Goal: Book appointment/travel/reservation

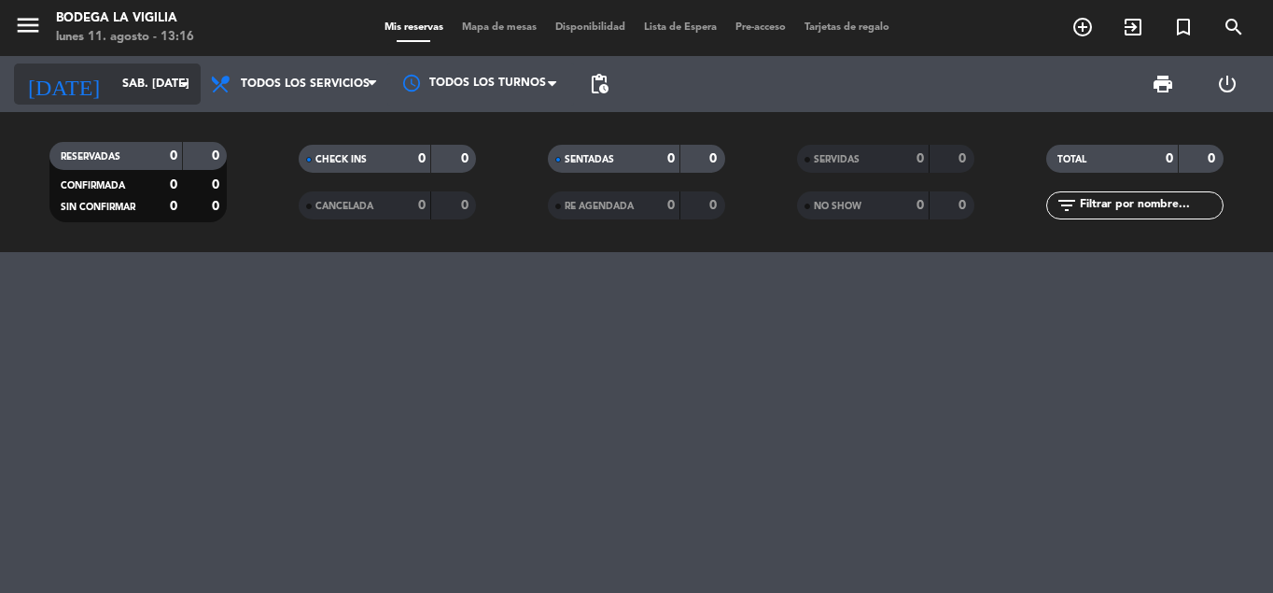
click at [113, 84] on input "sáb. [DATE]" at bounding box center [192, 84] width 158 height 32
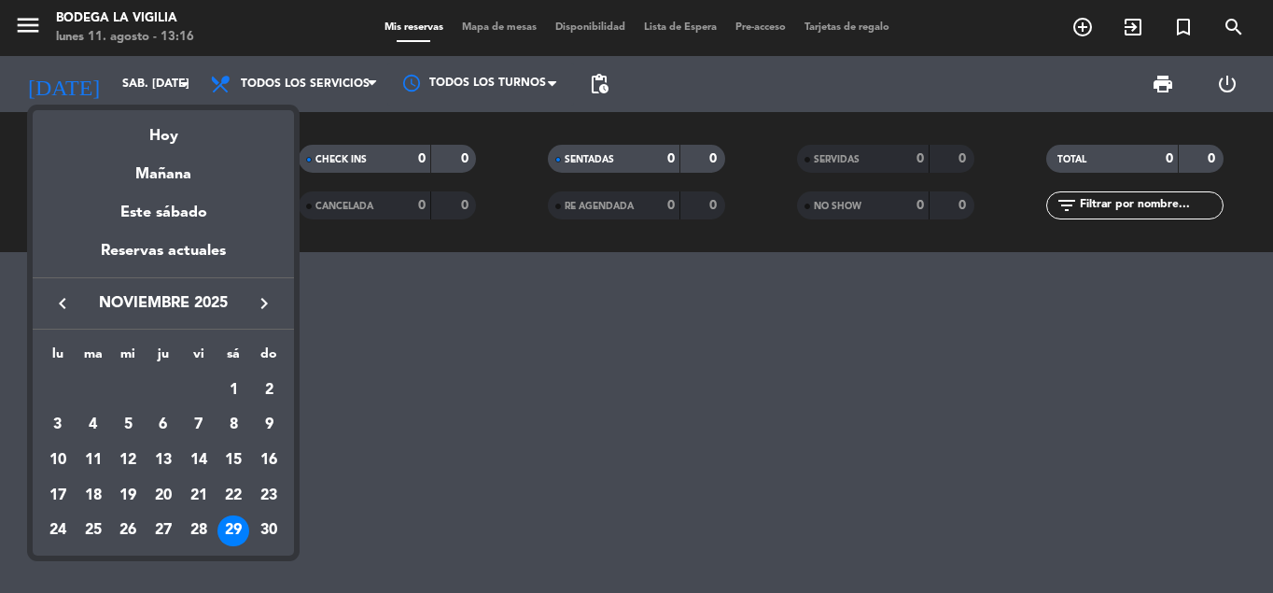
click at [32, 22] on div at bounding box center [636, 296] width 1273 height 593
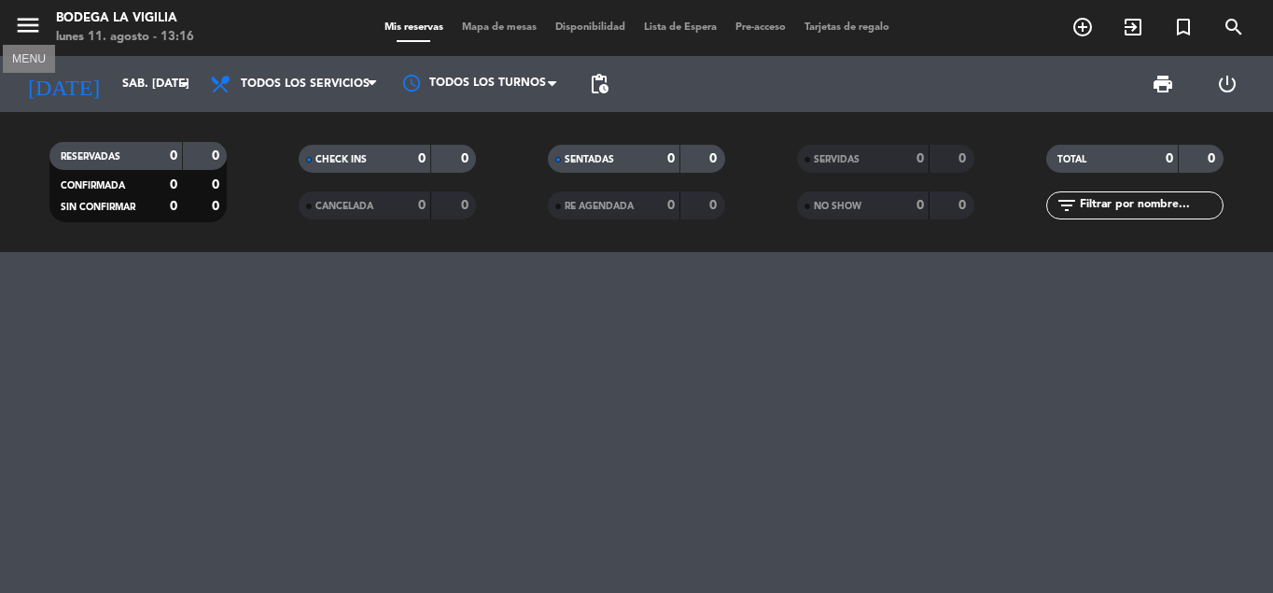
click at [32, 22] on icon "menu" at bounding box center [28, 25] width 28 height 28
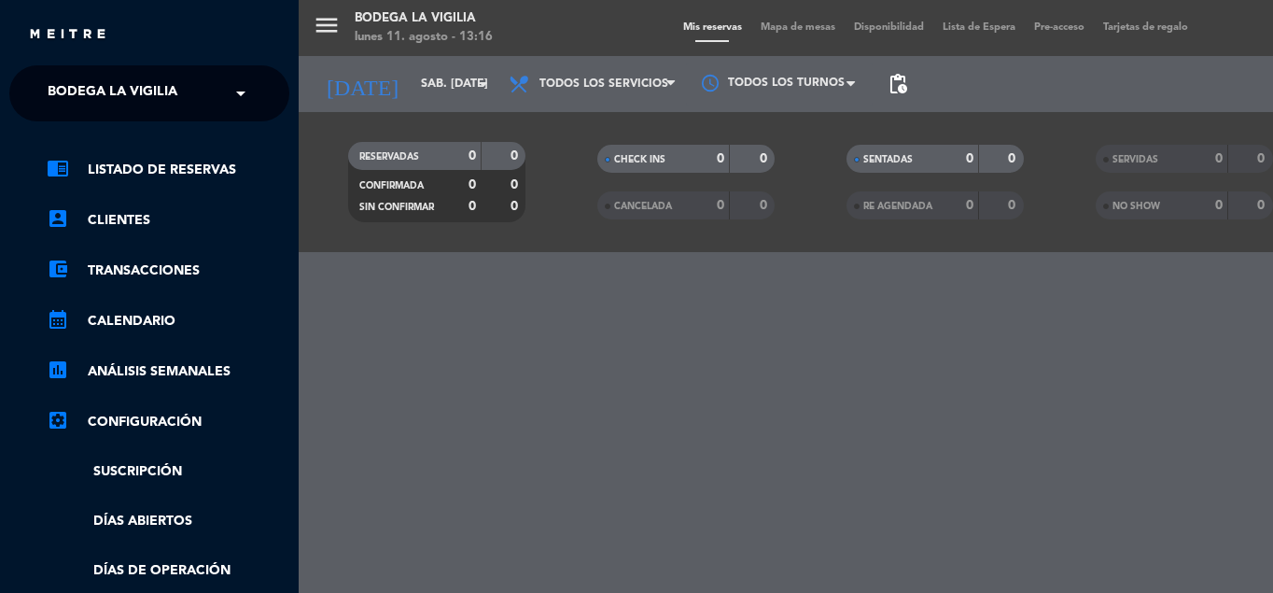
click at [103, 83] on span "Bodega La Vigilia" at bounding box center [113, 93] width 130 height 39
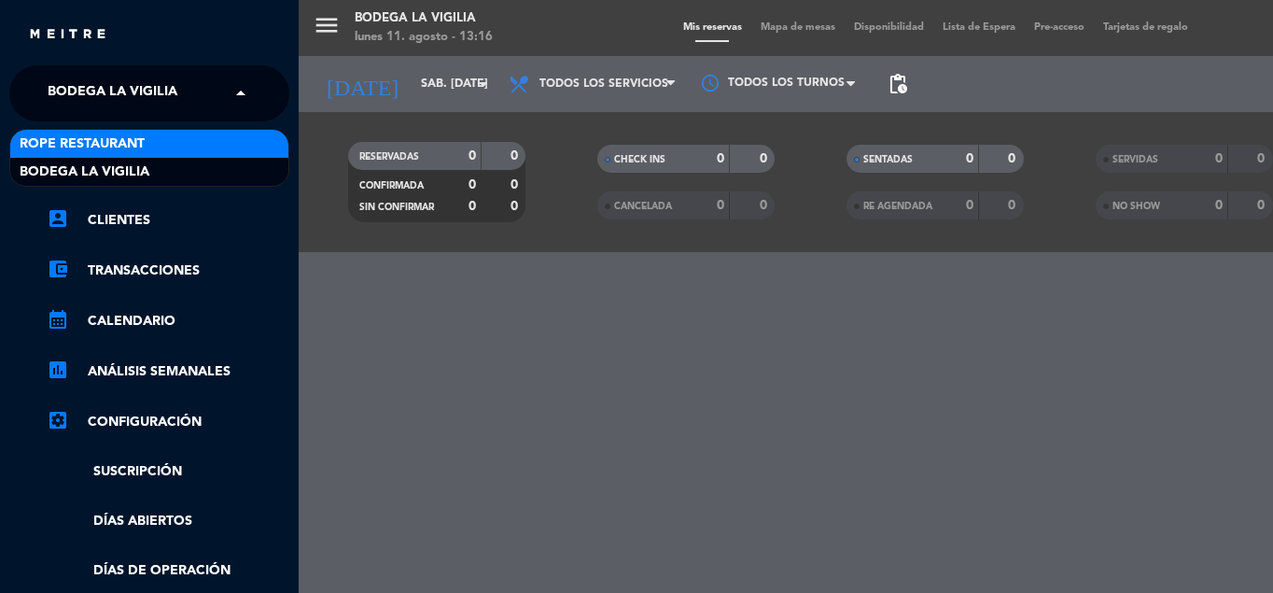
click at [105, 87] on span "Bodega La Vigilia" at bounding box center [113, 93] width 130 height 39
click at [93, 148] on span "Rope restaurant" at bounding box center [82, 143] width 125 height 21
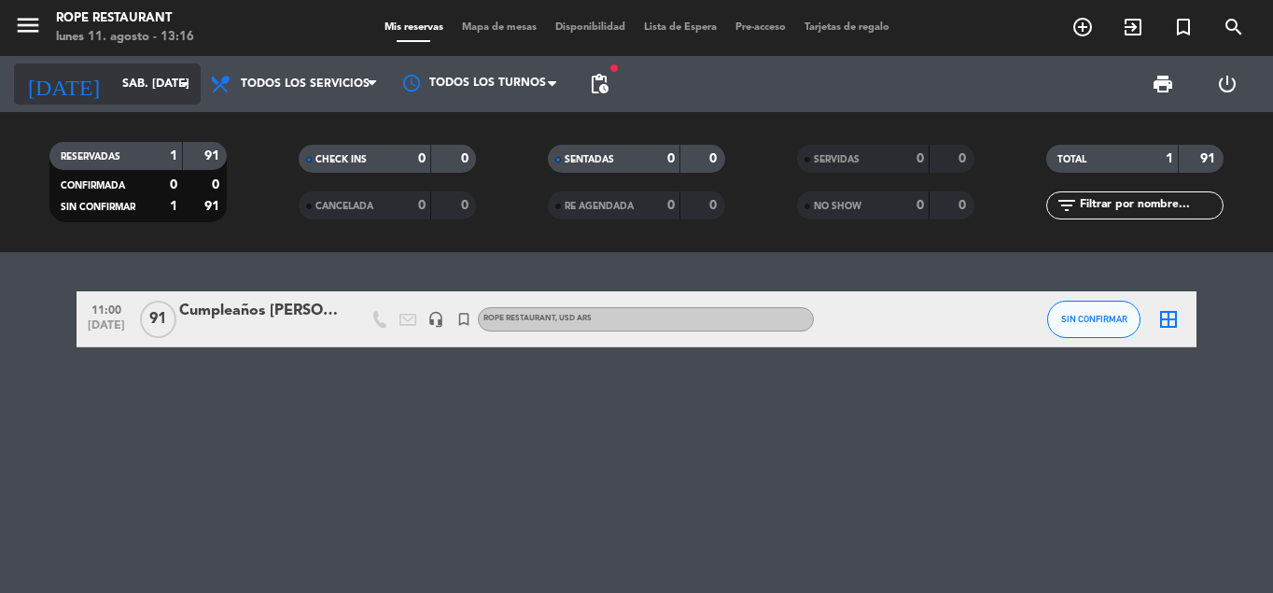
click at [131, 86] on input "sáb. [DATE]" at bounding box center [192, 84] width 158 height 32
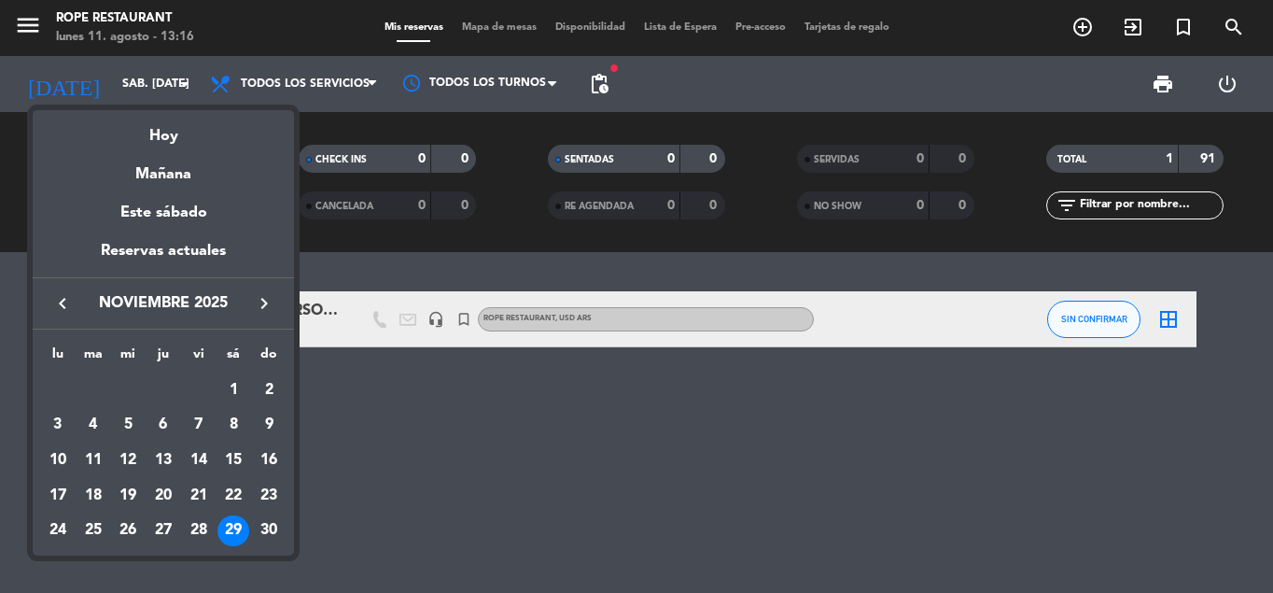
click at [59, 300] on icon "keyboard_arrow_left" at bounding box center [62, 303] width 22 height 22
click at [413, 467] on div at bounding box center [636, 296] width 1273 height 593
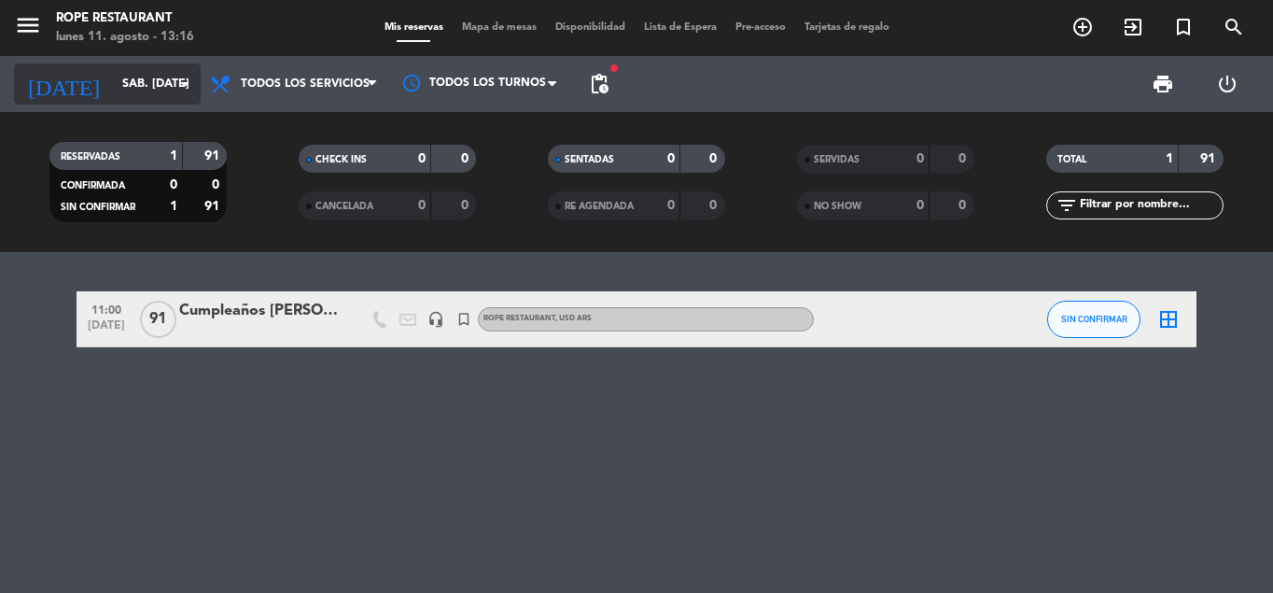
click at [145, 89] on input "sáb. [DATE]" at bounding box center [192, 84] width 158 height 32
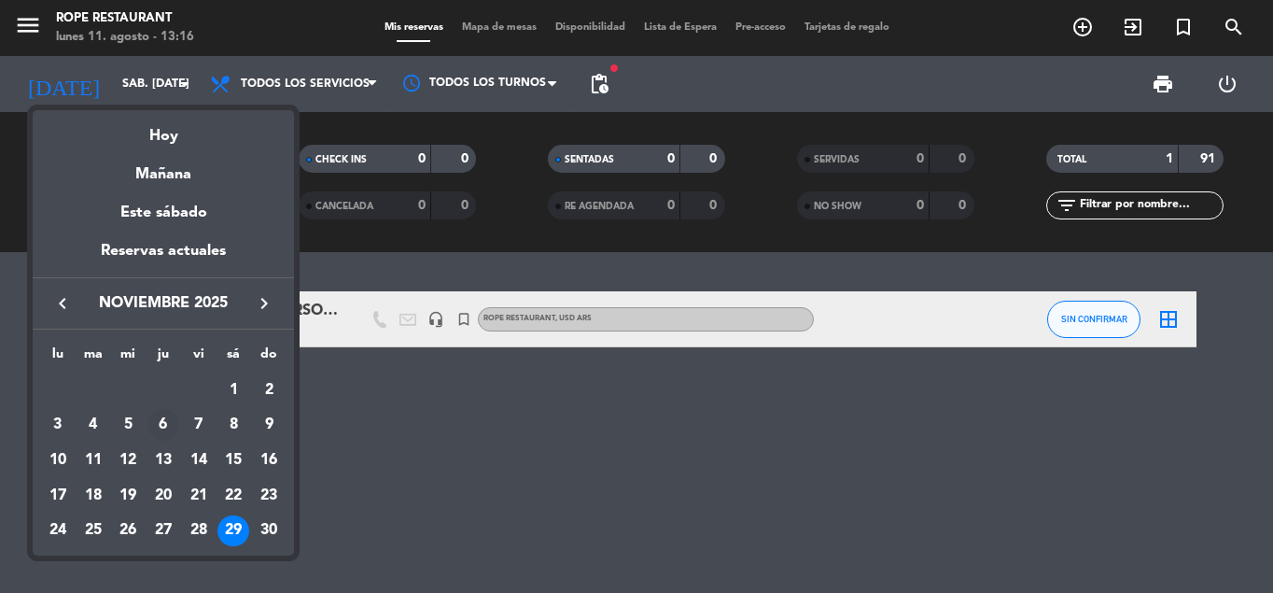
click at [166, 421] on div "6" at bounding box center [163, 425] width 32 height 32
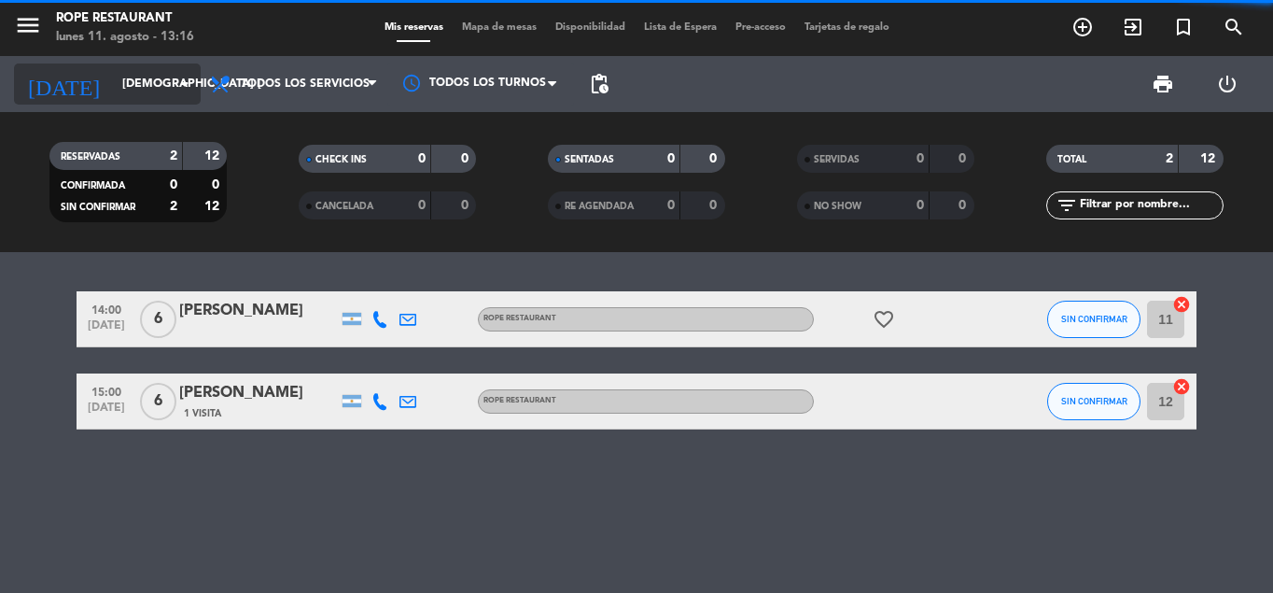
click at [113, 98] on input "[DEMOGRAPHIC_DATA] [DATE]" at bounding box center [192, 84] width 158 height 32
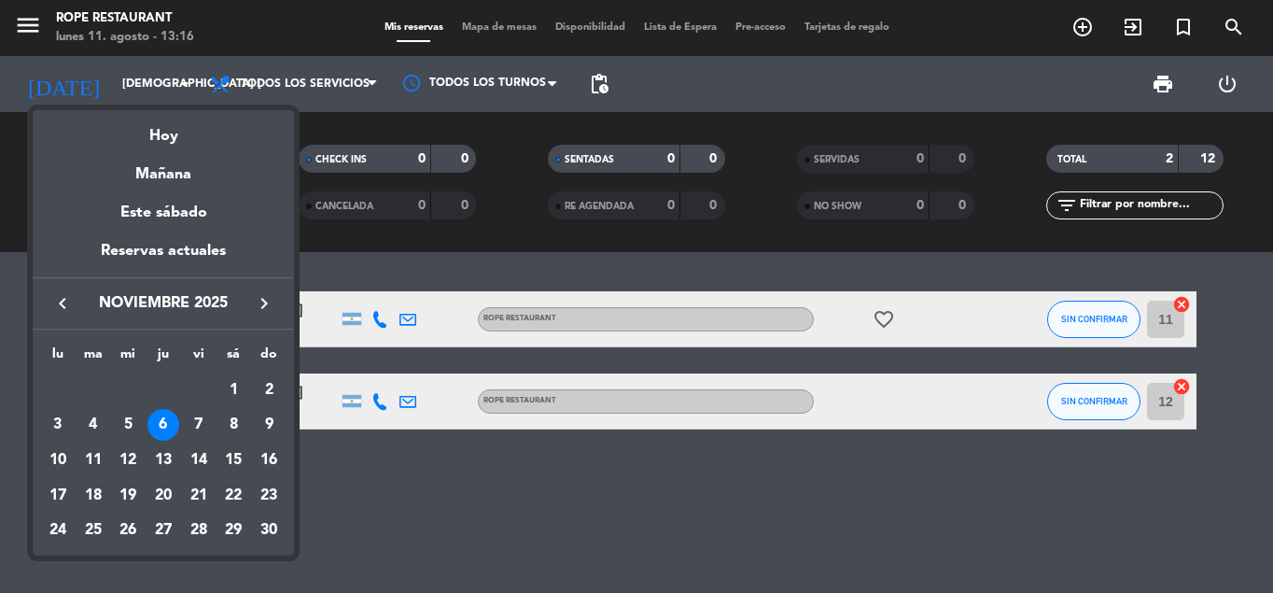
click at [63, 303] on icon "keyboard_arrow_left" at bounding box center [62, 303] width 22 height 22
click at [261, 300] on icon "keyboard_arrow_right" at bounding box center [264, 303] width 22 height 22
click at [225, 425] on div "6" at bounding box center [233, 425] width 32 height 32
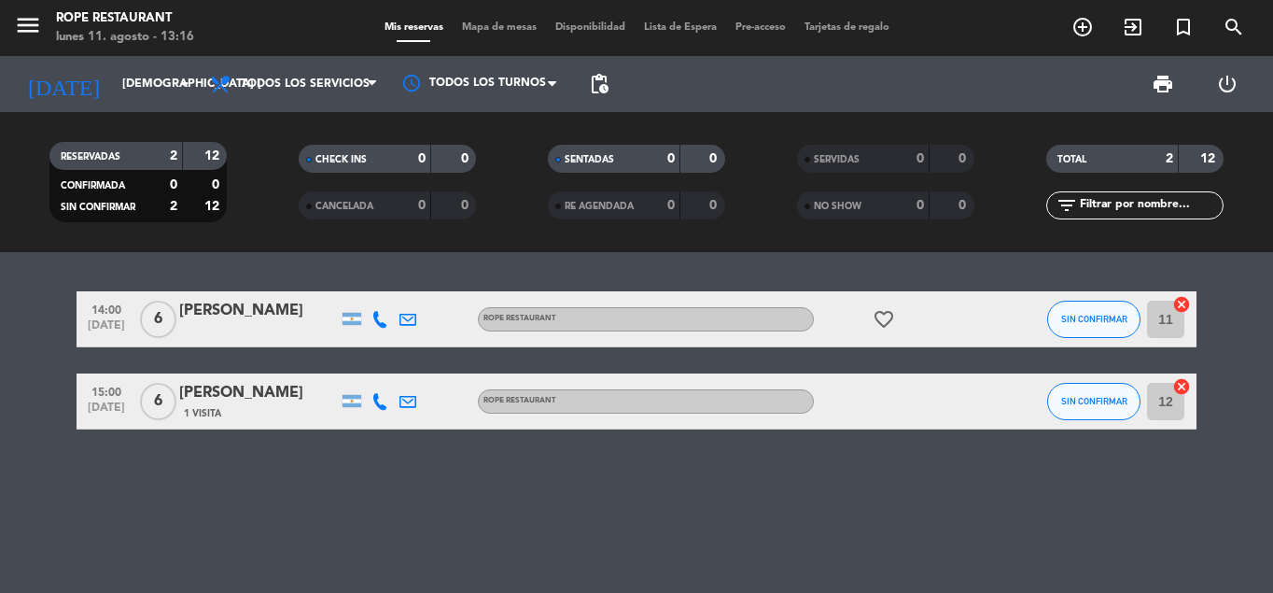
type input "sáb. [DATE]"
